Goal: Task Accomplishment & Management: Manage account settings

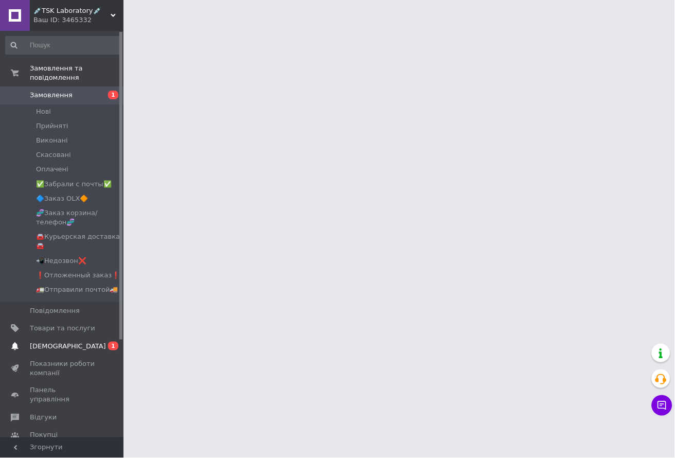
click at [64, 349] on link "Сповіщення 0 1" at bounding box center [63, 345] width 127 height 17
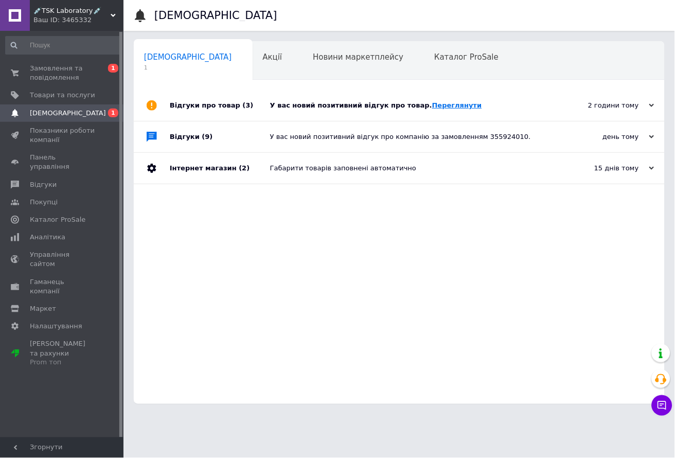
click at [446, 106] on link "Переглянути" at bounding box center [457, 105] width 50 height 8
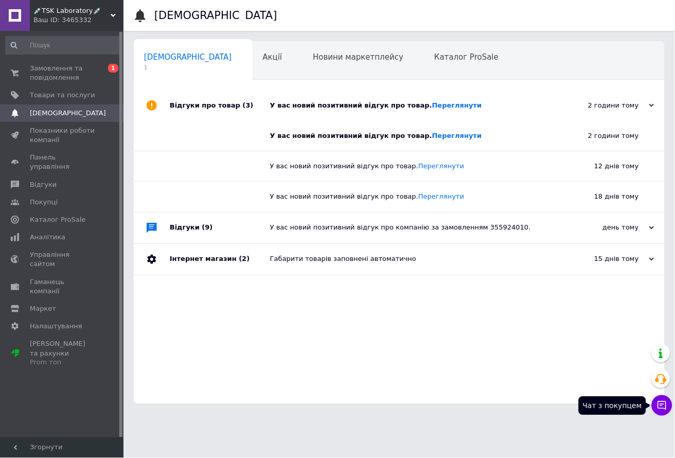
click at [662, 402] on icon at bounding box center [662, 405] width 9 height 9
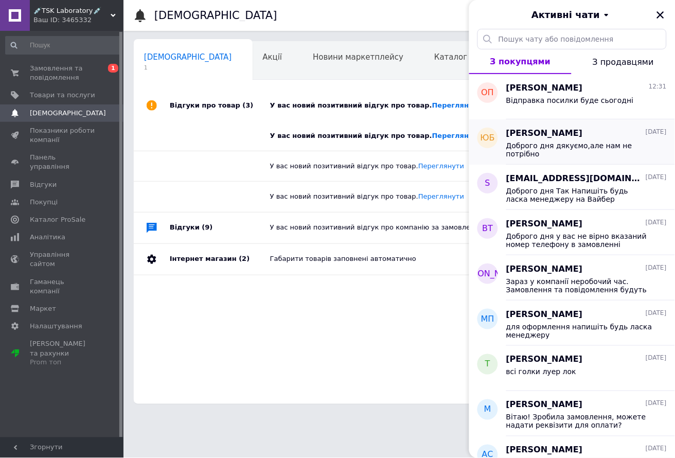
click at [612, 157] on div "[PERSON_NAME] [DATE] Доброго дня дякуємо,але нам не потрібно" at bounding box center [590, 141] width 169 height 45
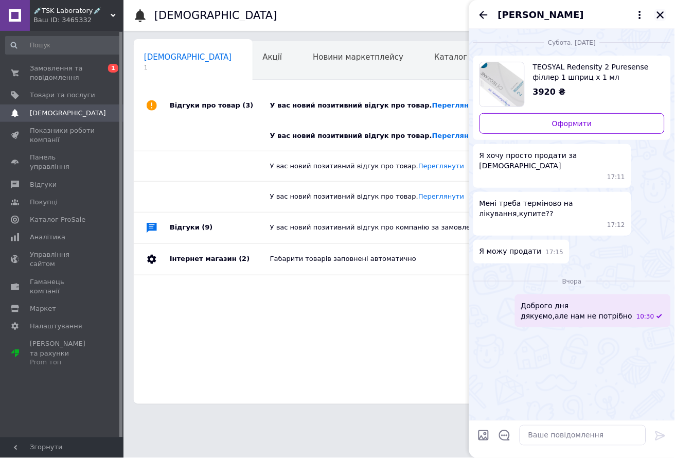
click at [664, 15] on icon "Закрити" at bounding box center [660, 14] width 9 height 9
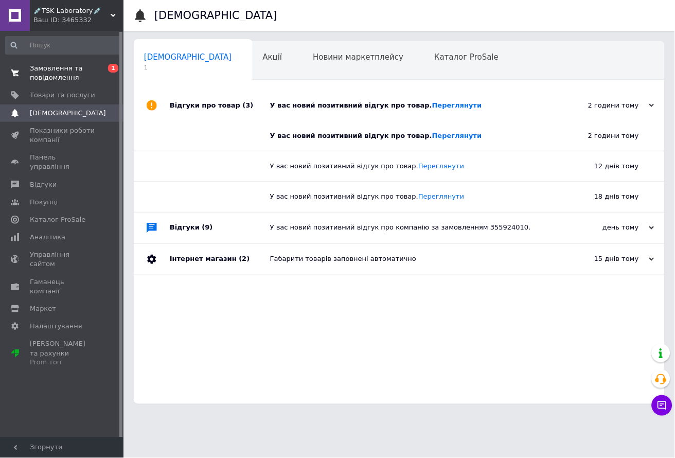
click at [89, 84] on link "Замовлення та повідомлення 0 1" at bounding box center [63, 73] width 127 height 27
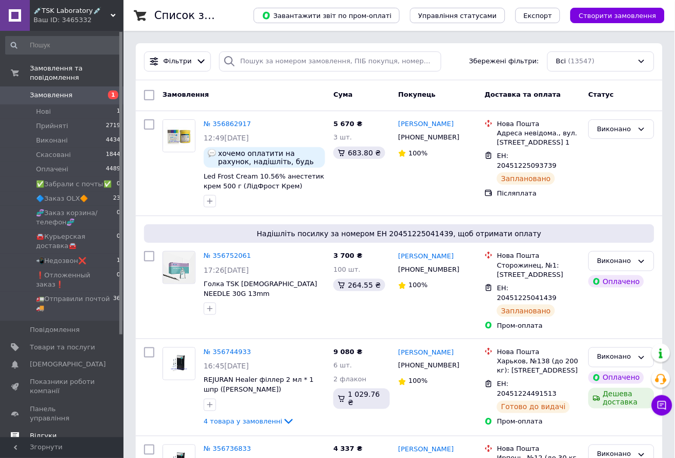
click at [66, 432] on span "Відгуки" at bounding box center [62, 436] width 65 height 9
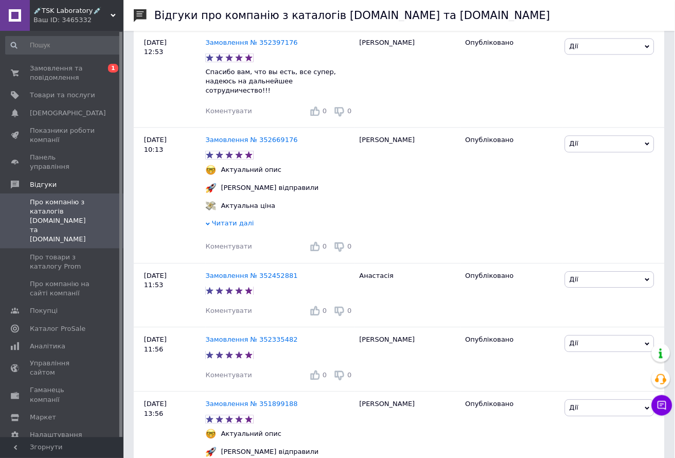
scroll to position [1145, 0]
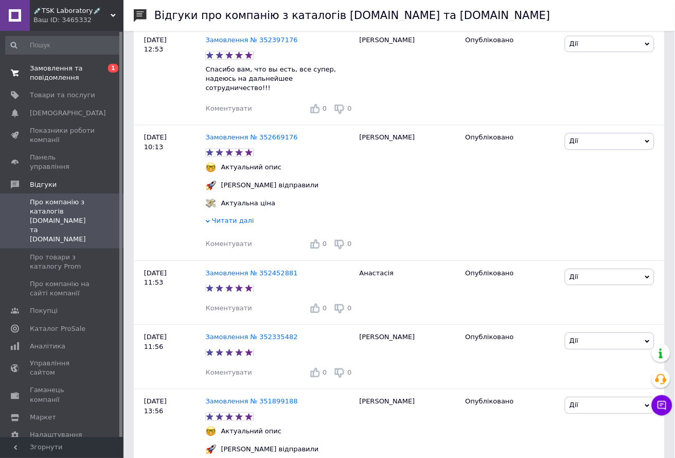
click at [46, 70] on span "Замовлення та повідомлення" at bounding box center [62, 73] width 65 height 19
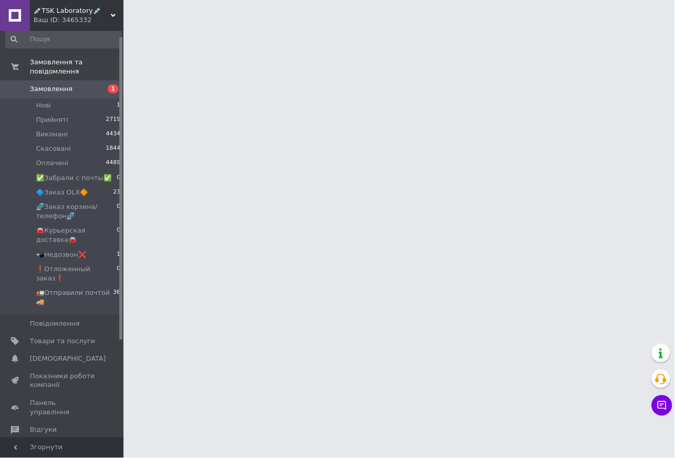
scroll to position [7, 0]
